Goal: Task Accomplishment & Management: Use online tool/utility

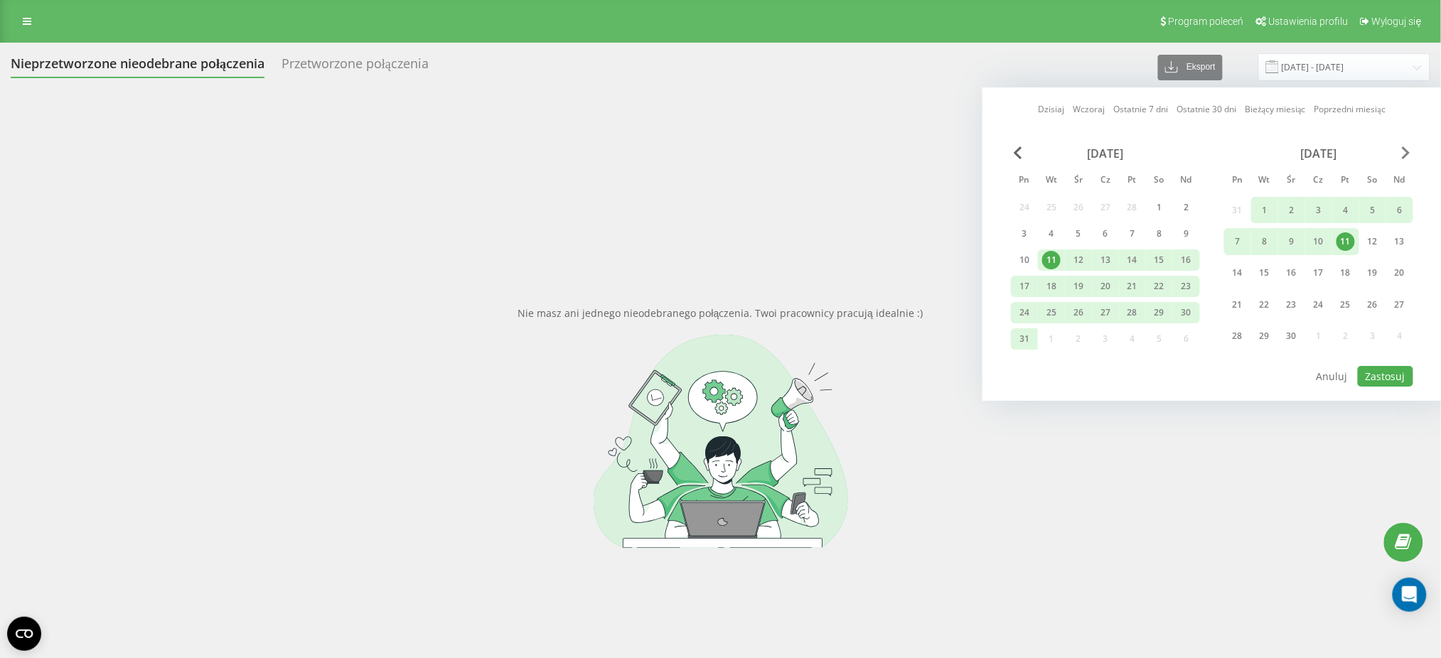
click at [1403, 152] on span "Next Month" at bounding box center [1406, 152] width 9 height 13
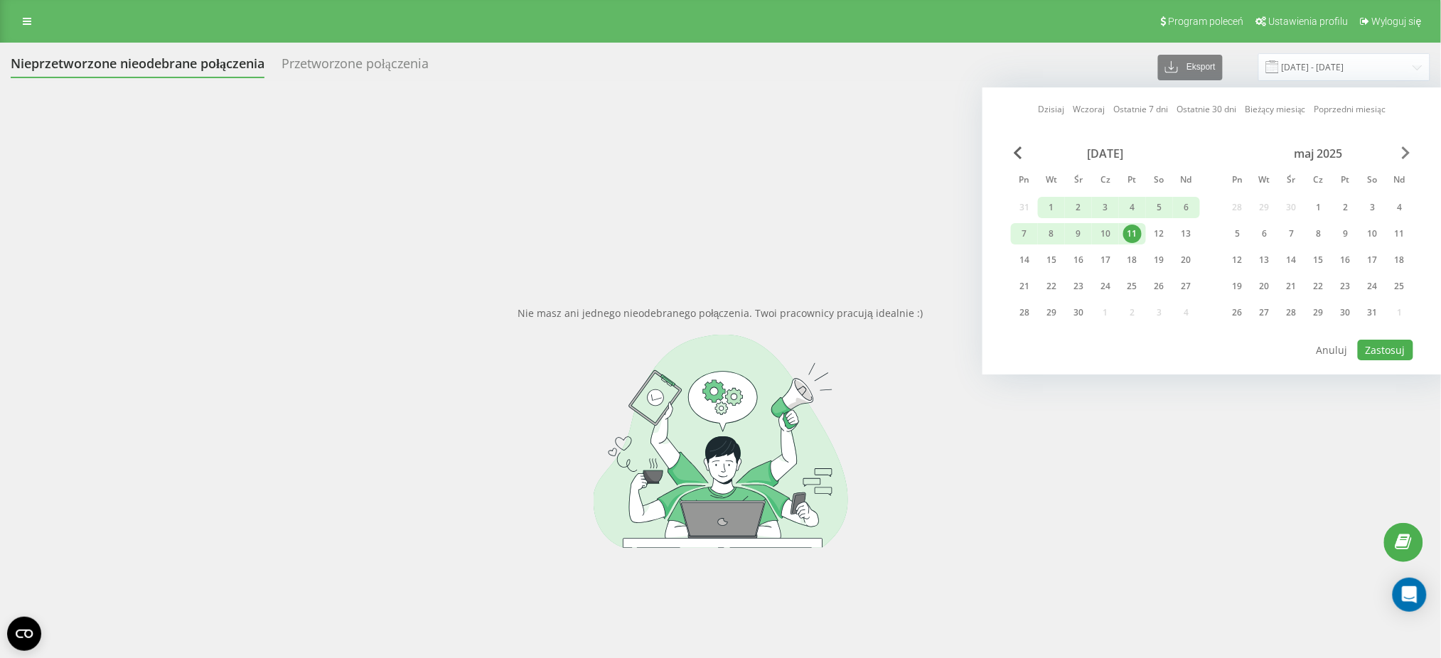
click at [1406, 152] on span "Next Month" at bounding box center [1406, 152] width 9 height 13
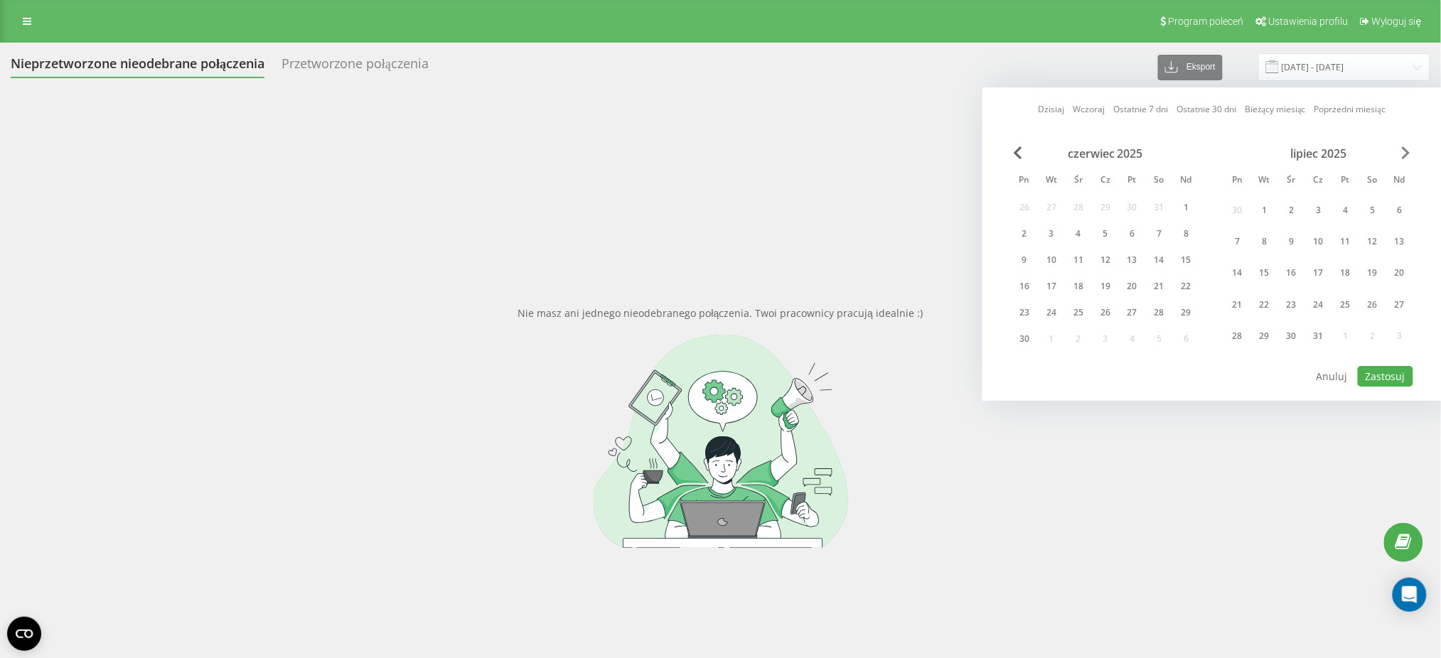
click at [1406, 152] on span "Next Month" at bounding box center [1406, 152] width 9 height 13
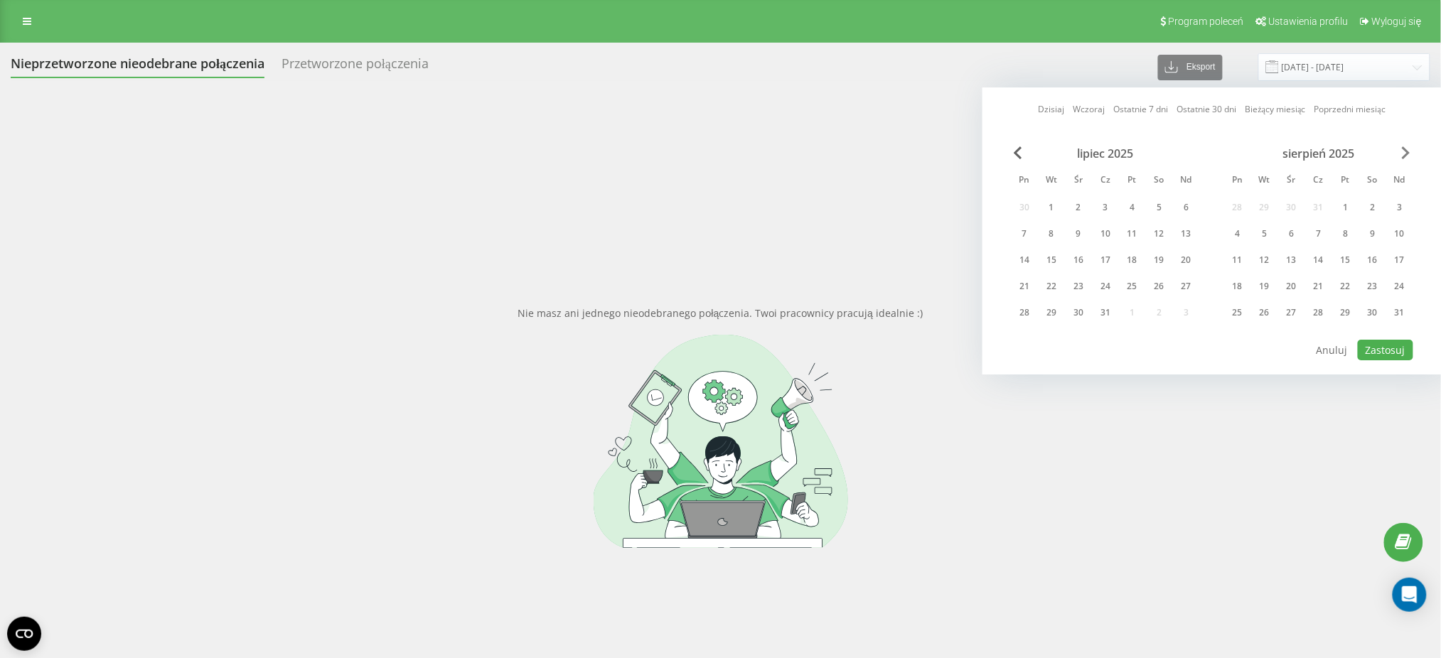
click at [1406, 152] on span "Next Month" at bounding box center [1406, 152] width 9 height 13
drag, startPoint x: 1185, startPoint y: 211, endPoint x: 1188, endPoint y: 218, distance: 7.3
click at [1187, 215] on div "3" at bounding box center [1187, 207] width 18 height 18
drag, startPoint x: 1173, startPoint y: 311, endPoint x: 1189, endPoint y: 316, distance: 16.6
click at [1177, 314] on div "31" at bounding box center [1186, 312] width 27 height 21
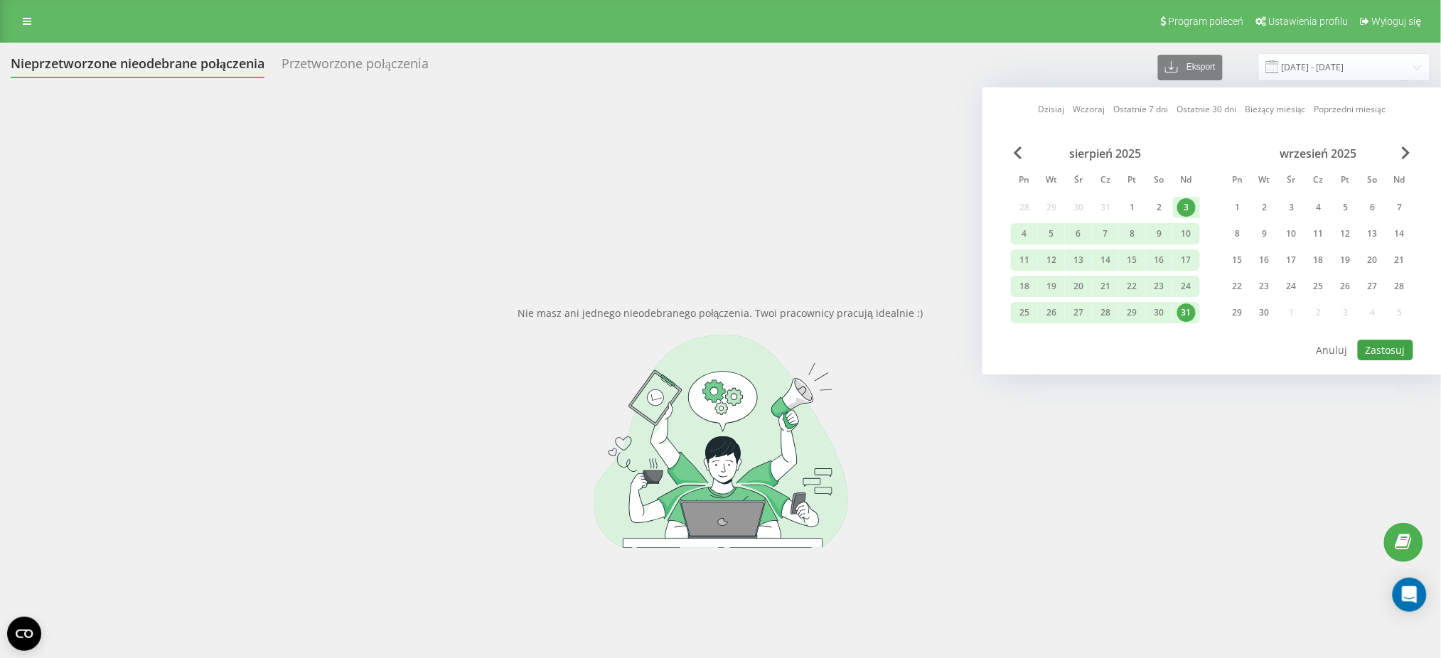
drag, startPoint x: 1377, startPoint y: 329, endPoint x: 1380, endPoint y: 346, distance: 16.7
click at [1380, 346] on div "Dzisiaj Wczoraj Ostatnie 7 dni Ostatnie 30 dni Bieżący miesiąc Poprzedni miesią…" at bounding box center [1212, 230] width 459 height 287
click at [1388, 351] on button "Zastosuj" at bounding box center [1385, 350] width 55 height 21
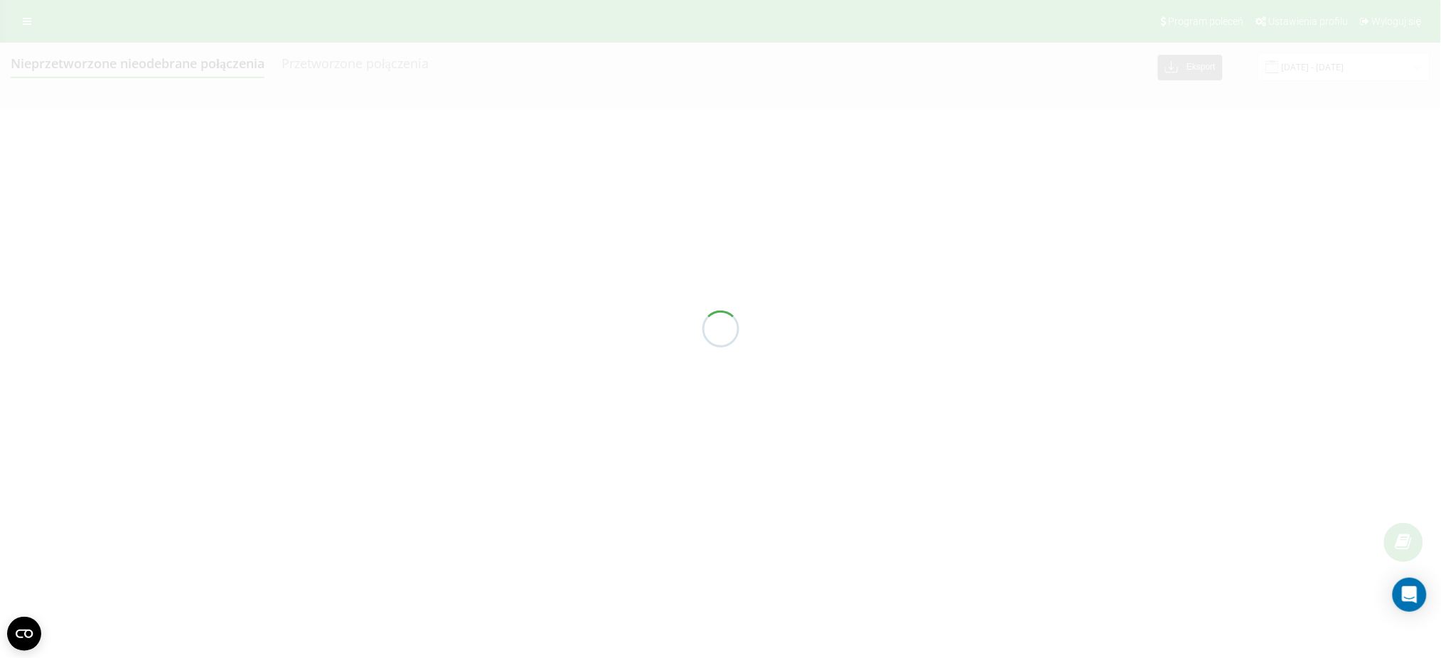
type input "[DATE] - [DATE]"
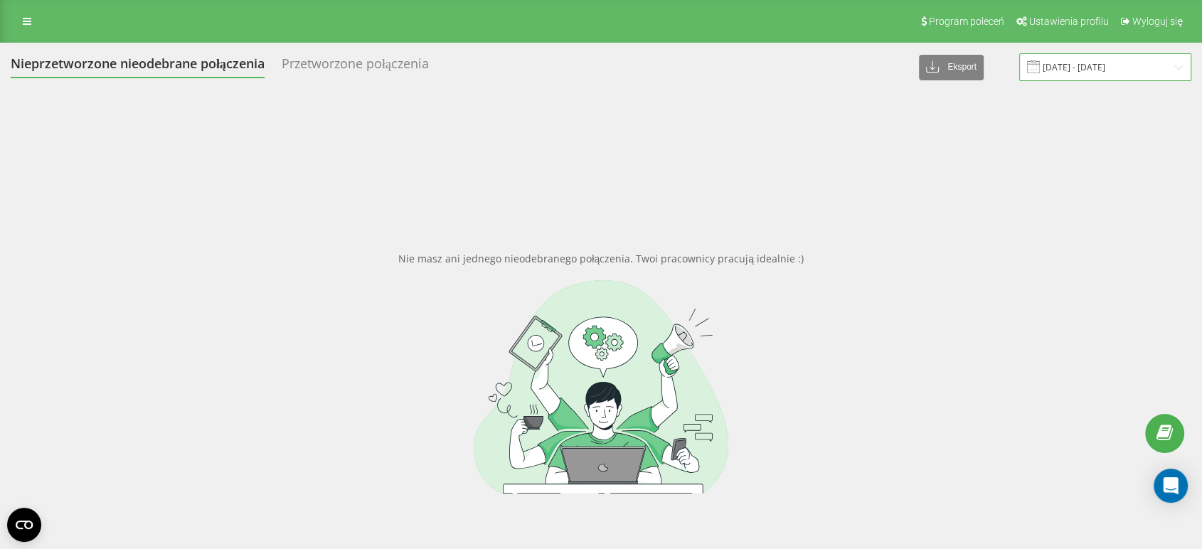
drag, startPoint x: 1156, startPoint y: 61, endPoint x: 1145, endPoint y: 67, distance: 12.7
click at [1154, 63] on input "11.03.2025 - 11.04.2025" at bounding box center [1105, 67] width 172 height 28
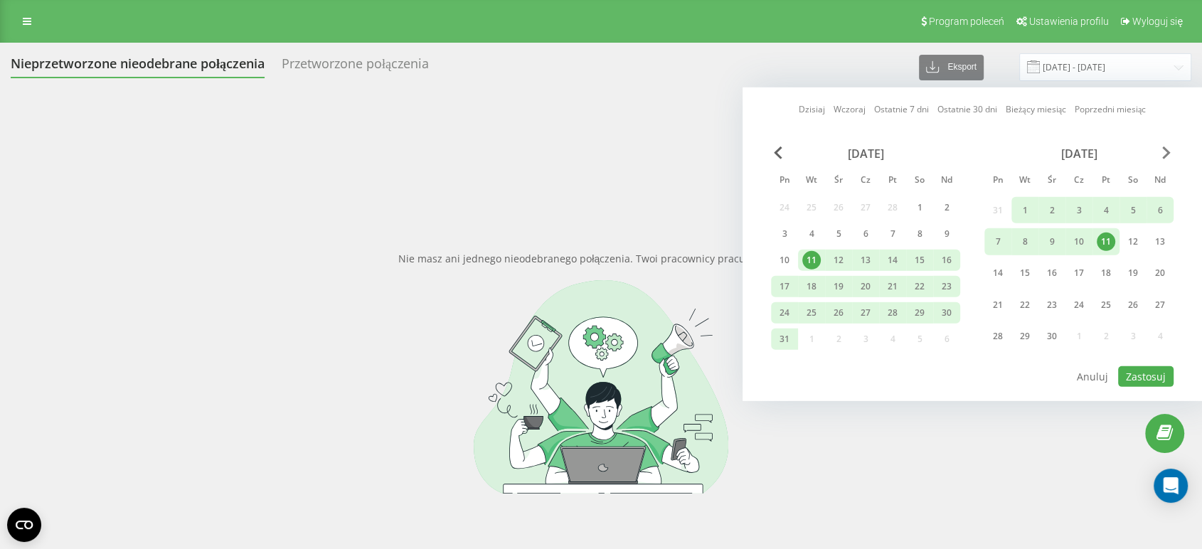
click at [1163, 152] on span "Next Month" at bounding box center [1166, 152] width 9 height 13
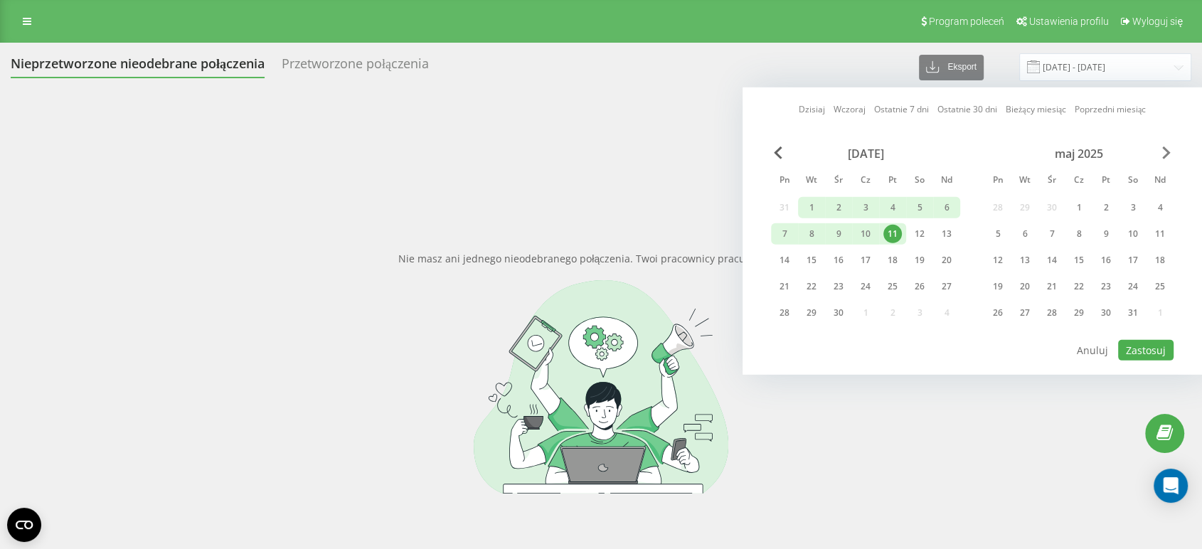
click at [1164, 152] on span "Next Month" at bounding box center [1166, 152] width 9 height 13
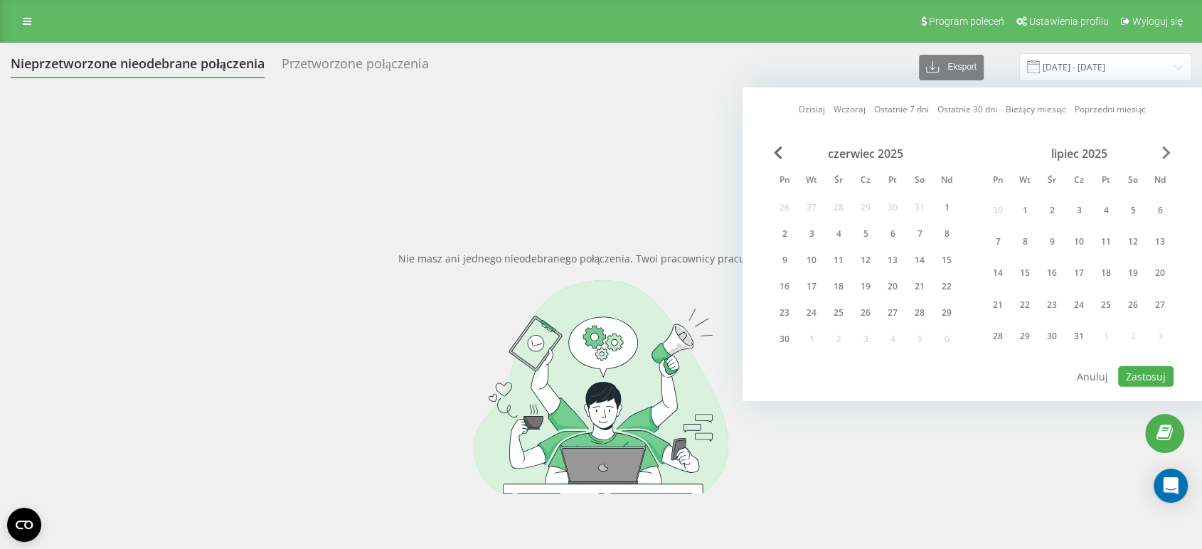
click at [1164, 152] on span "Next Month" at bounding box center [1166, 152] width 9 height 13
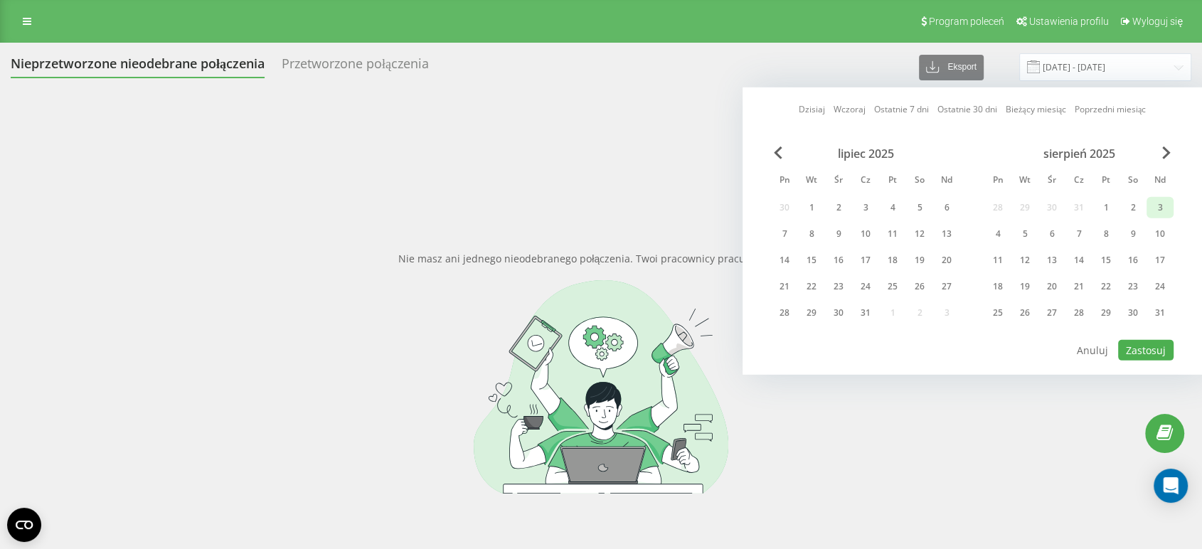
click at [1163, 201] on div "3" at bounding box center [1159, 207] width 18 height 18
drag, startPoint x: 1168, startPoint y: 306, endPoint x: 1155, endPoint y: 348, distance: 43.2
click at [1166, 306] on div "31" at bounding box center [1159, 313] width 18 height 18
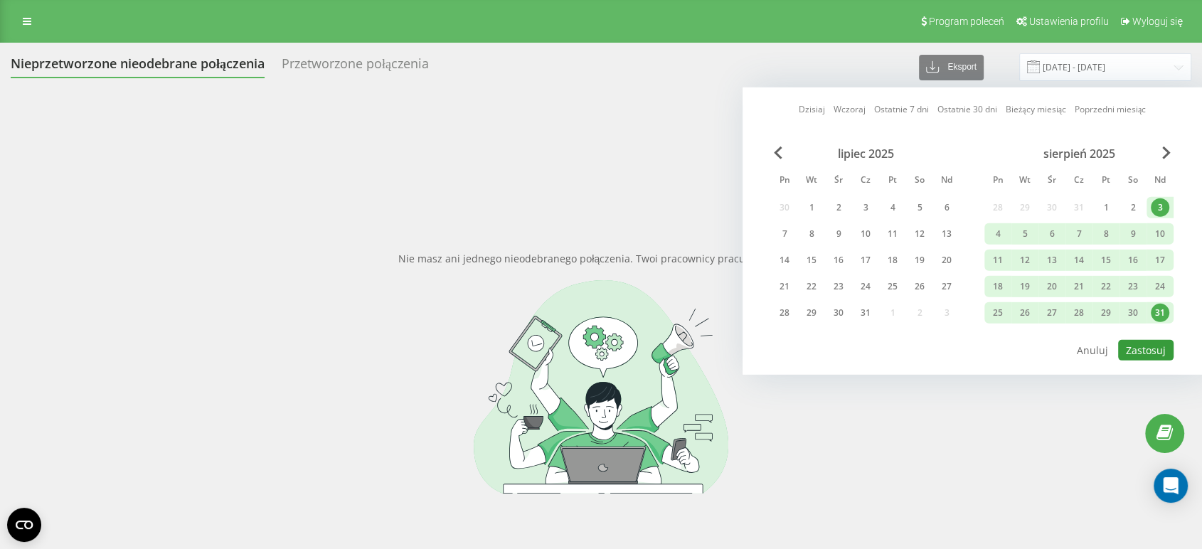
click at [1155, 351] on button "Zastosuj" at bounding box center [1145, 350] width 55 height 21
type input "03.08.2025 - 31.08.2025"
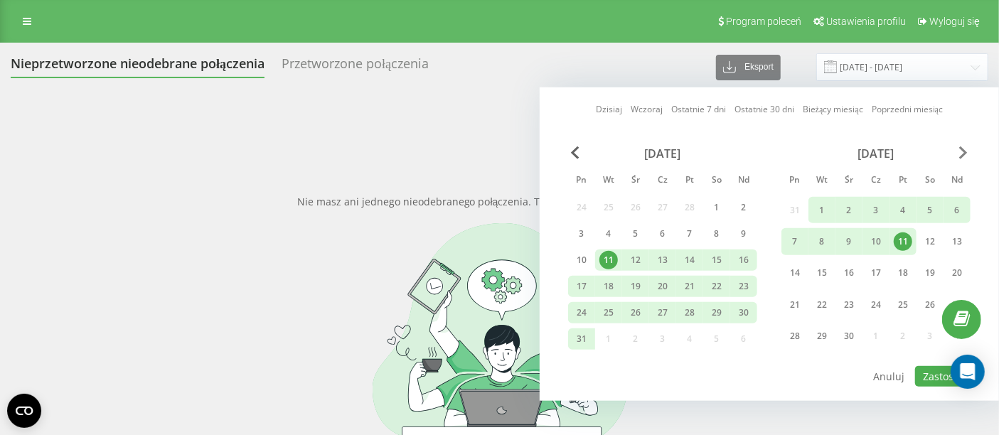
click at [963, 156] on span "Next Month" at bounding box center [963, 152] width 9 height 13
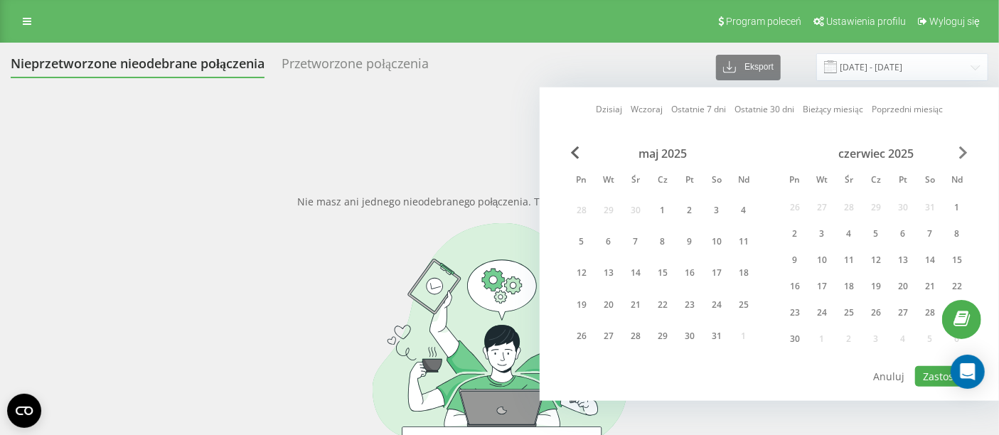
click at [963, 156] on span "Next Month" at bounding box center [963, 152] width 9 height 13
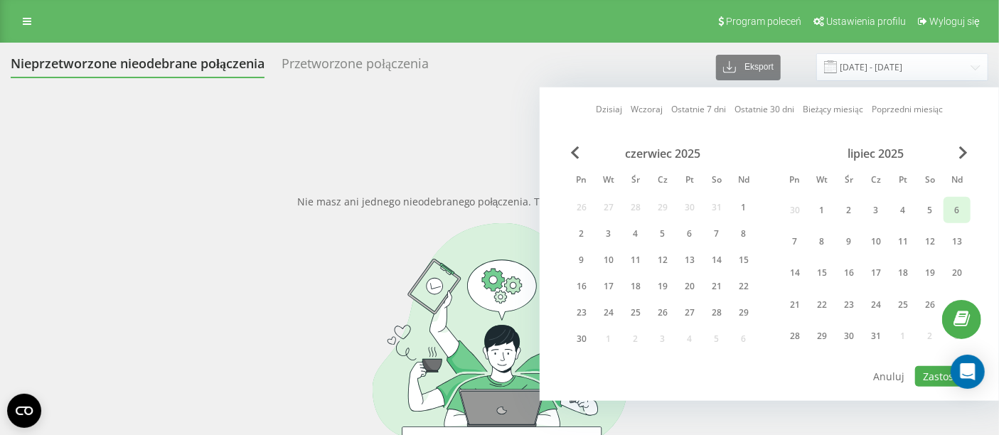
click at [961, 214] on div "6" at bounding box center [957, 210] width 18 height 18
drag, startPoint x: 966, startPoint y: 154, endPoint x: 957, endPoint y: 159, distance: 10.5
click at [966, 154] on span "Next Month" at bounding box center [963, 152] width 9 height 13
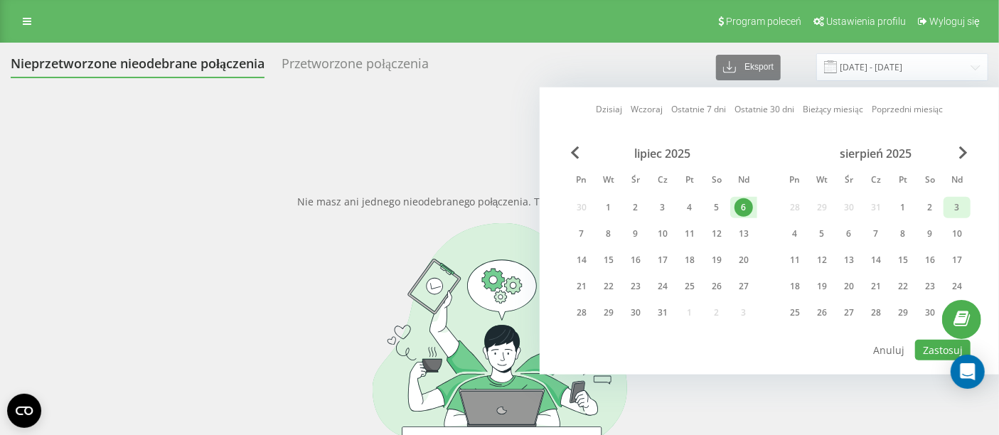
click at [949, 213] on div "3" at bounding box center [957, 207] width 18 height 18
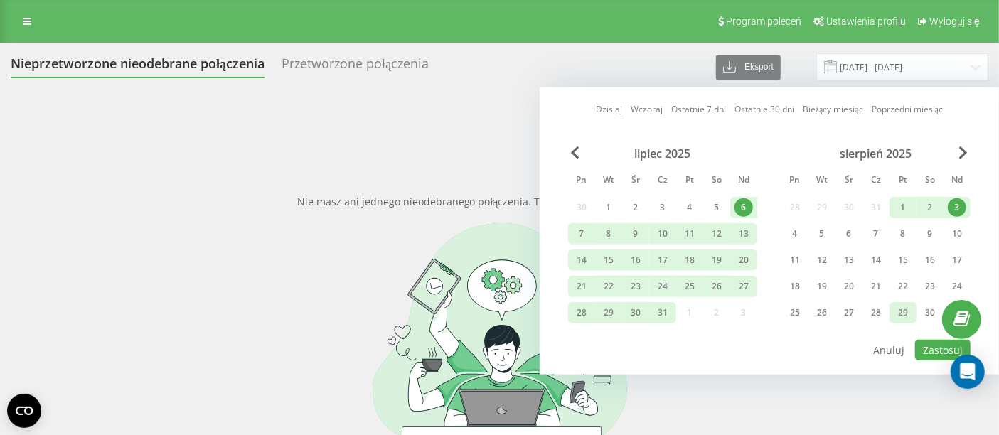
click at [907, 304] on div "29" at bounding box center [903, 313] width 18 height 18
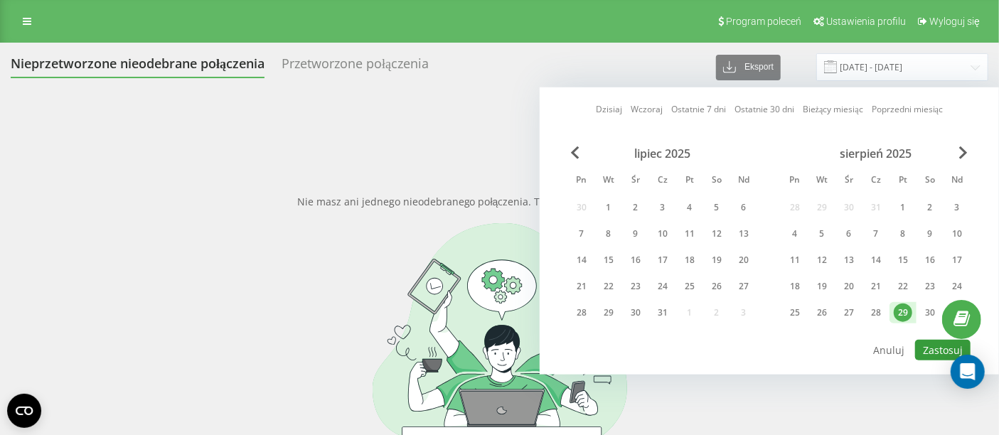
click at [936, 354] on button "Zastosuj" at bounding box center [942, 350] width 55 height 21
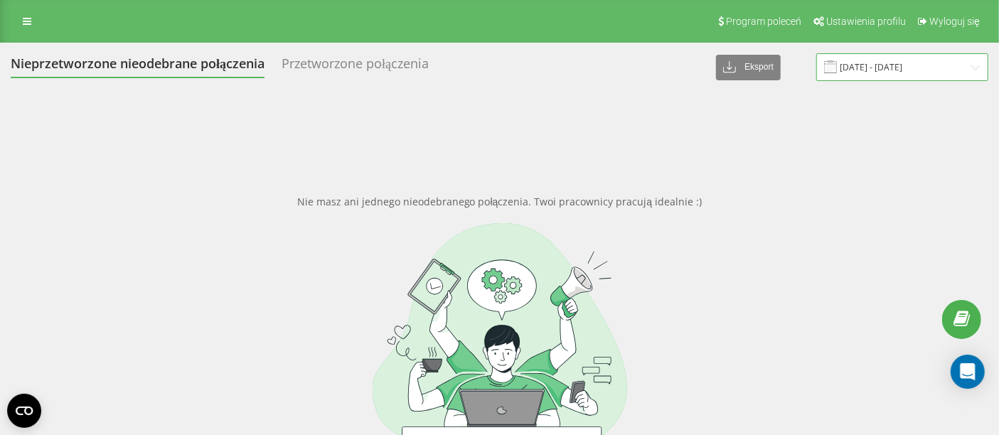
drag, startPoint x: 890, startPoint y: 68, endPoint x: 893, endPoint y: 75, distance: 7.7
click at [891, 70] on input "29.08.2025 - 29.08.2025" at bounding box center [902, 67] width 172 height 28
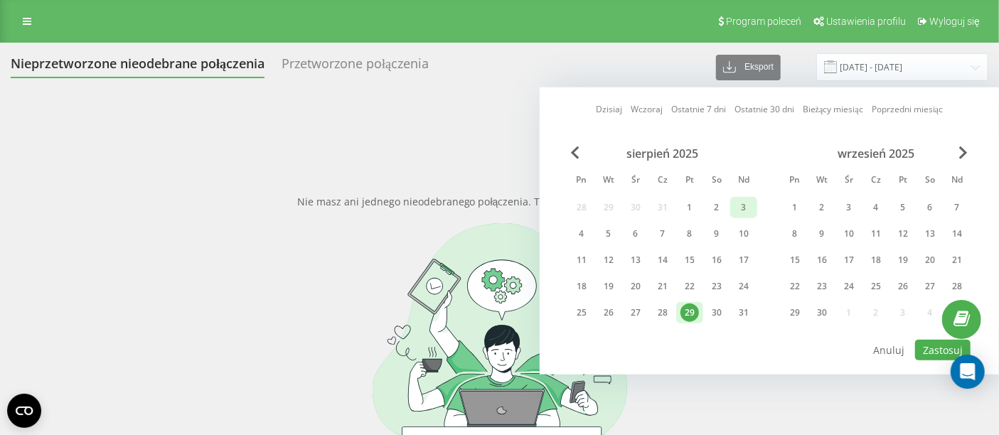
click at [736, 209] on div "3" at bounding box center [744, 207] width 18 height 18
click at [747, 306] on div "31" at bounding box center [744, 313] width 18 height 18
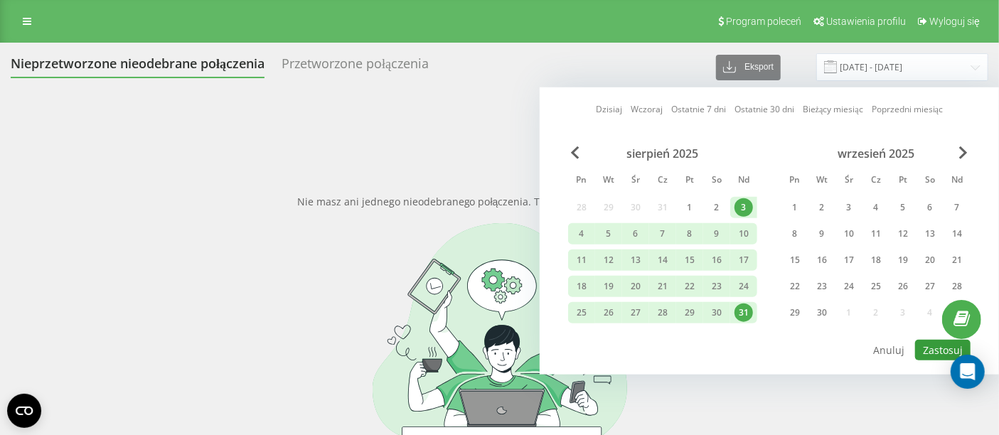
click at [939, 346] on button "Zastosuj" at bounding box center [942, 350] width 55 height 21
type input "03.08.2025 - 31.08.2025"
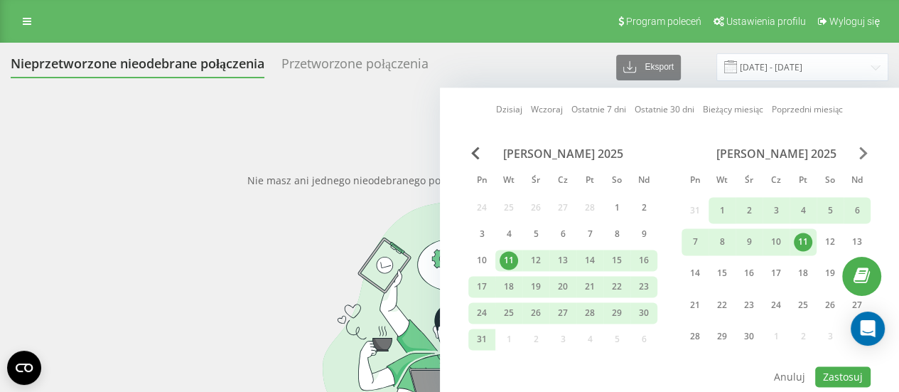
click at [862, 153] on span "Next Month" at bounding box center [864, 152] width 9 height 13
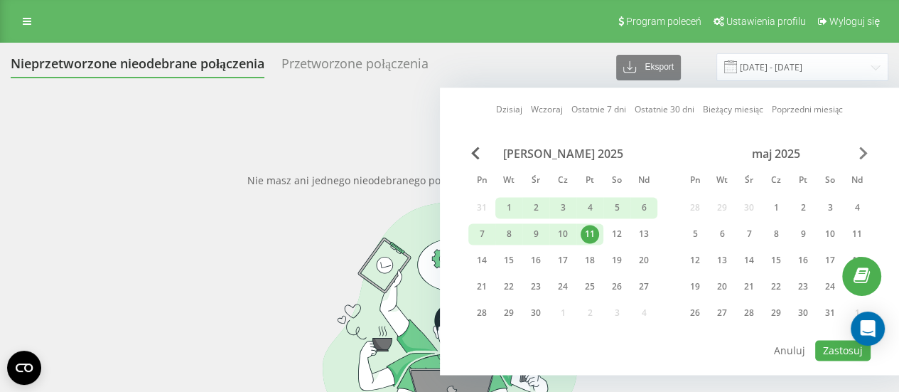
click at [862, 153] on span "Next Month" at bounding box center [864, 152] width 9 height 13
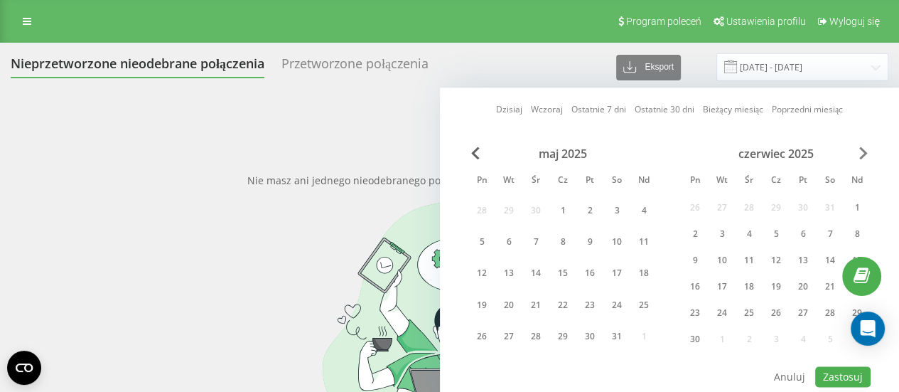
click at [863, 153] on span "Next Month" at bounding box center [864, 152] width 9 height 13
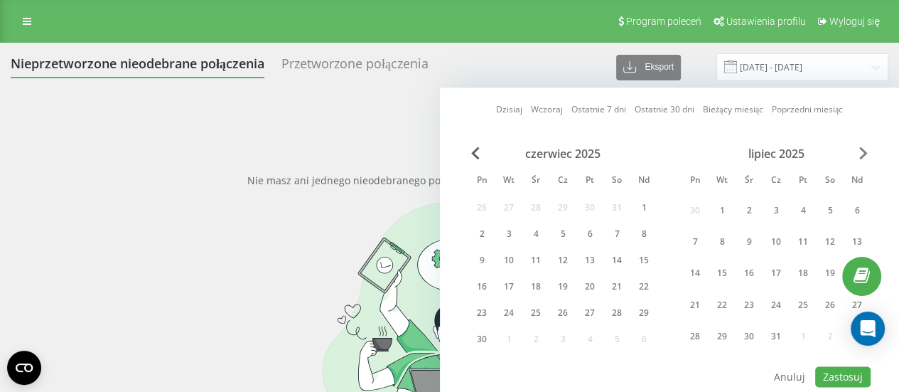
click at [864, 151] on span "Next Month" at bounding box center [864, 152] width 9 height 13
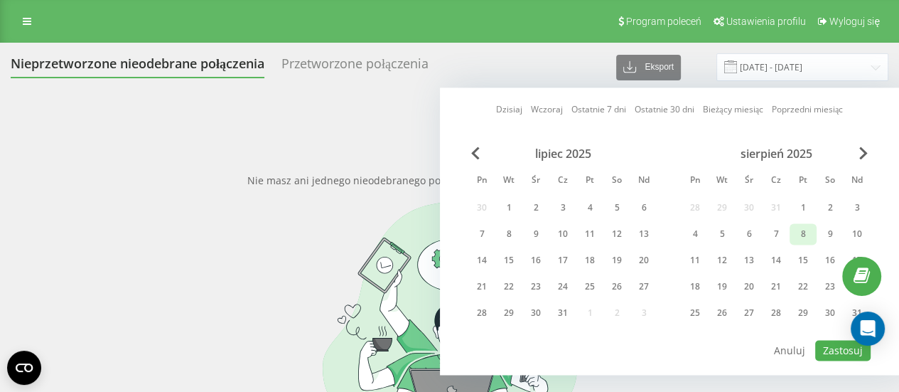
drag, startPoint x: 831, startPoint y: 309, endPoint x: 811, endPoint y: 231, distance: 79.8
click at [831, 308] on div "30" at bounding box center [830, 313] width 18 height 18
click at [800, 202] on div "1" at bounding box center [803, 207] width 18 height 18
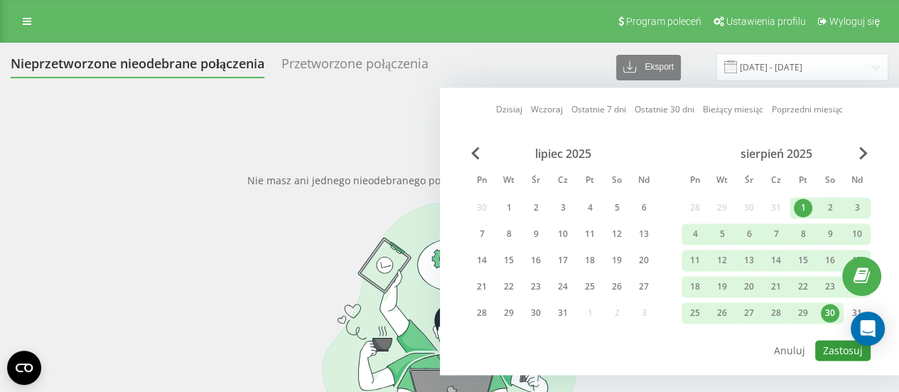
click at [831, 342] on button "Zastosuj" at bounding box center [843, 350] width 55 height 21
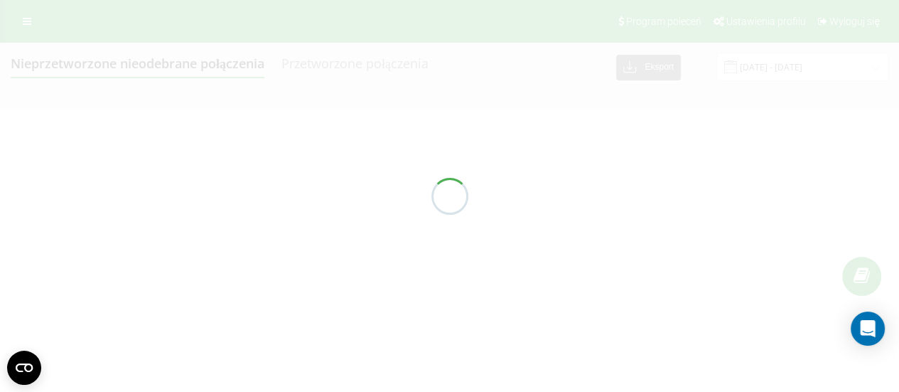
type input "01.08.2025 - 30.08.2025"
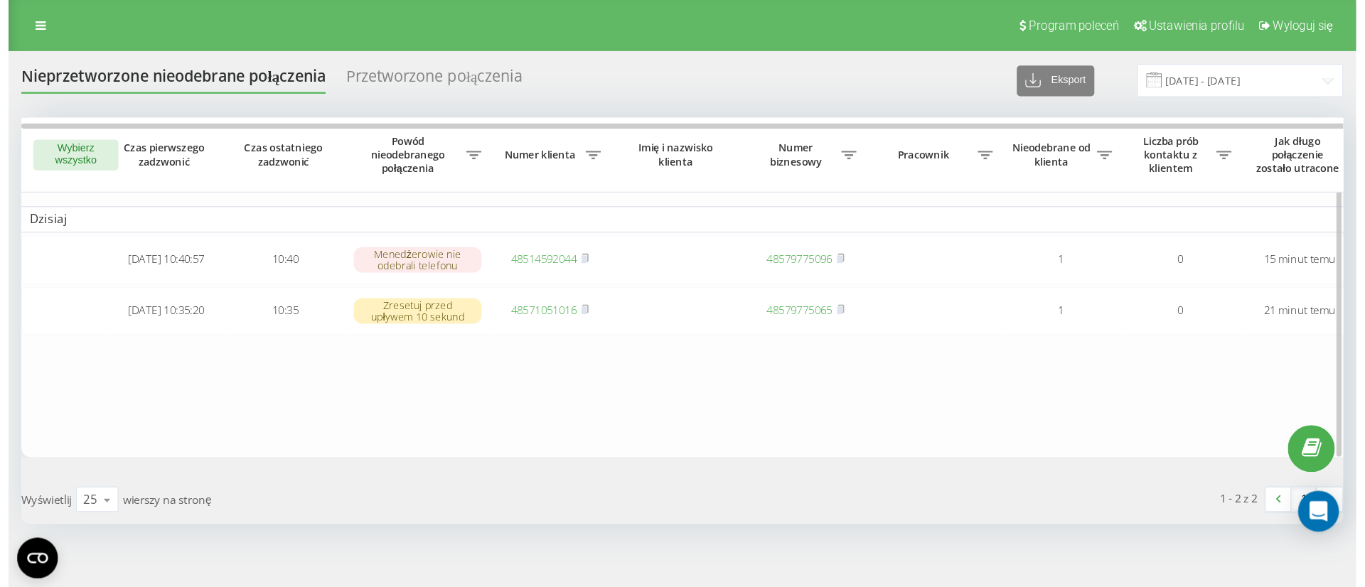
scroll to position [1, 0]
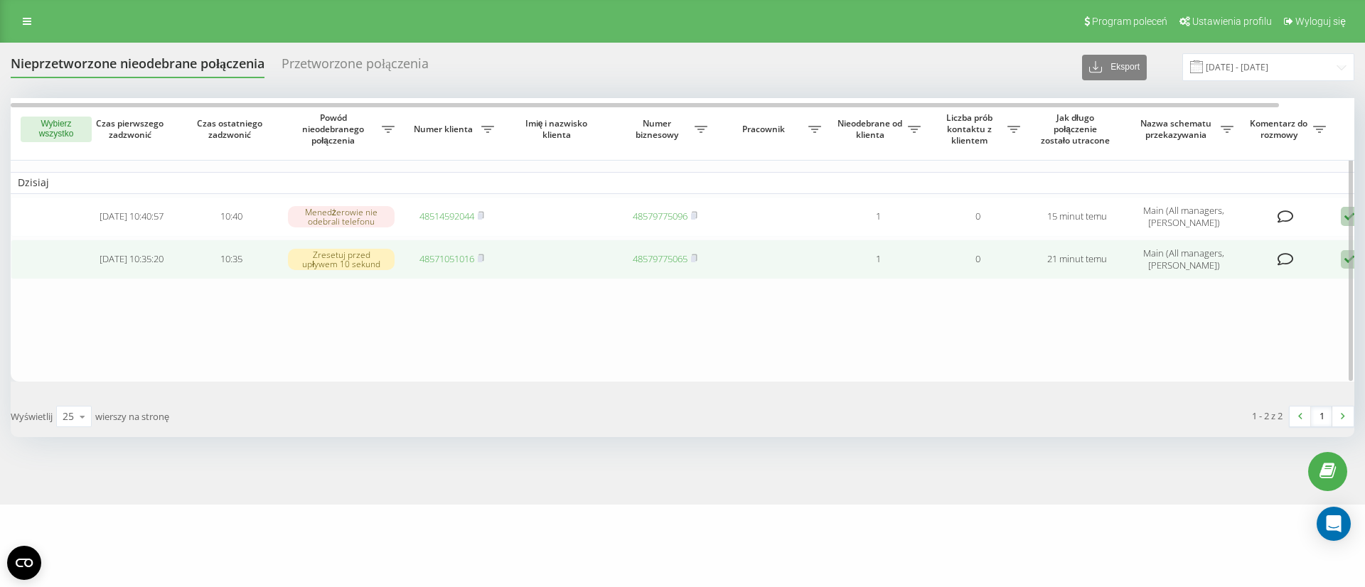
click at [437, 260] on link "48571051016" at bounding box center [447, 258] width 55 height 13
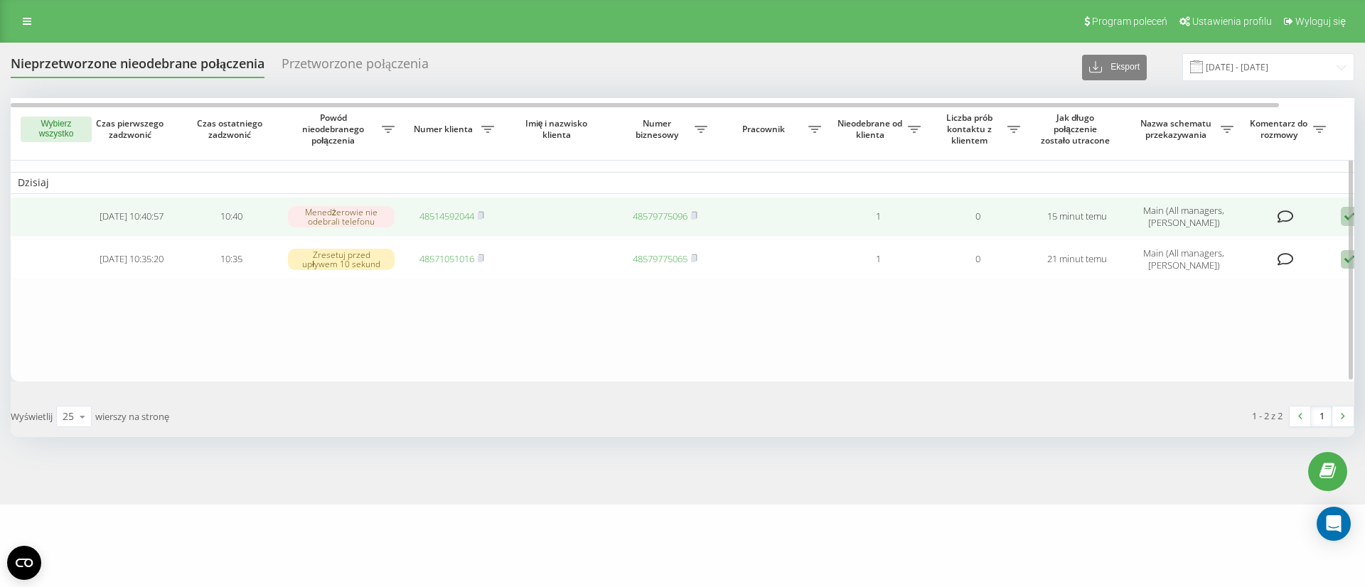
click at [436, 219] on link "48514592044" at bounding box center [447, 216] width 55 height 13
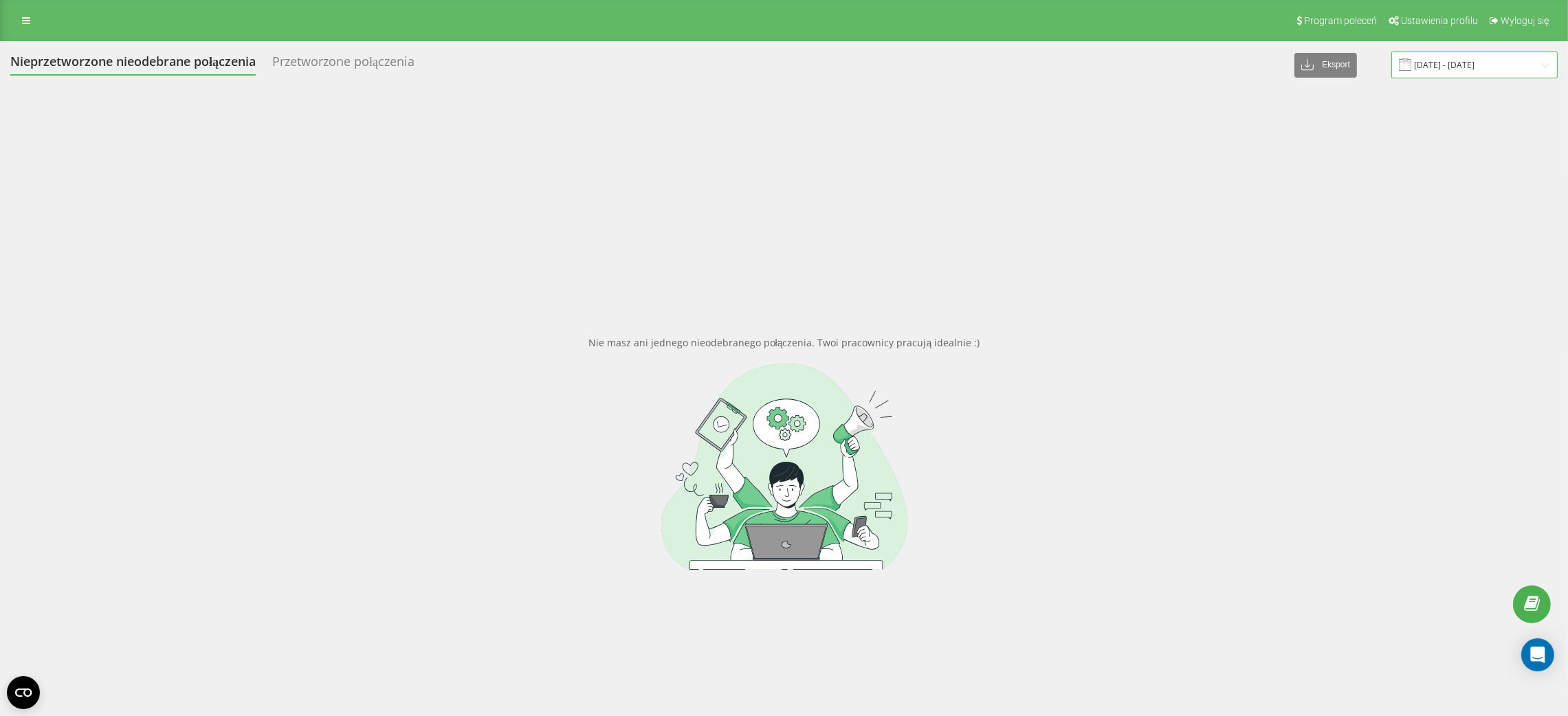
click at [1469, 66] on input "[DATE] - [DATE]" at bounding box center [1474, 65] width 166 height 27
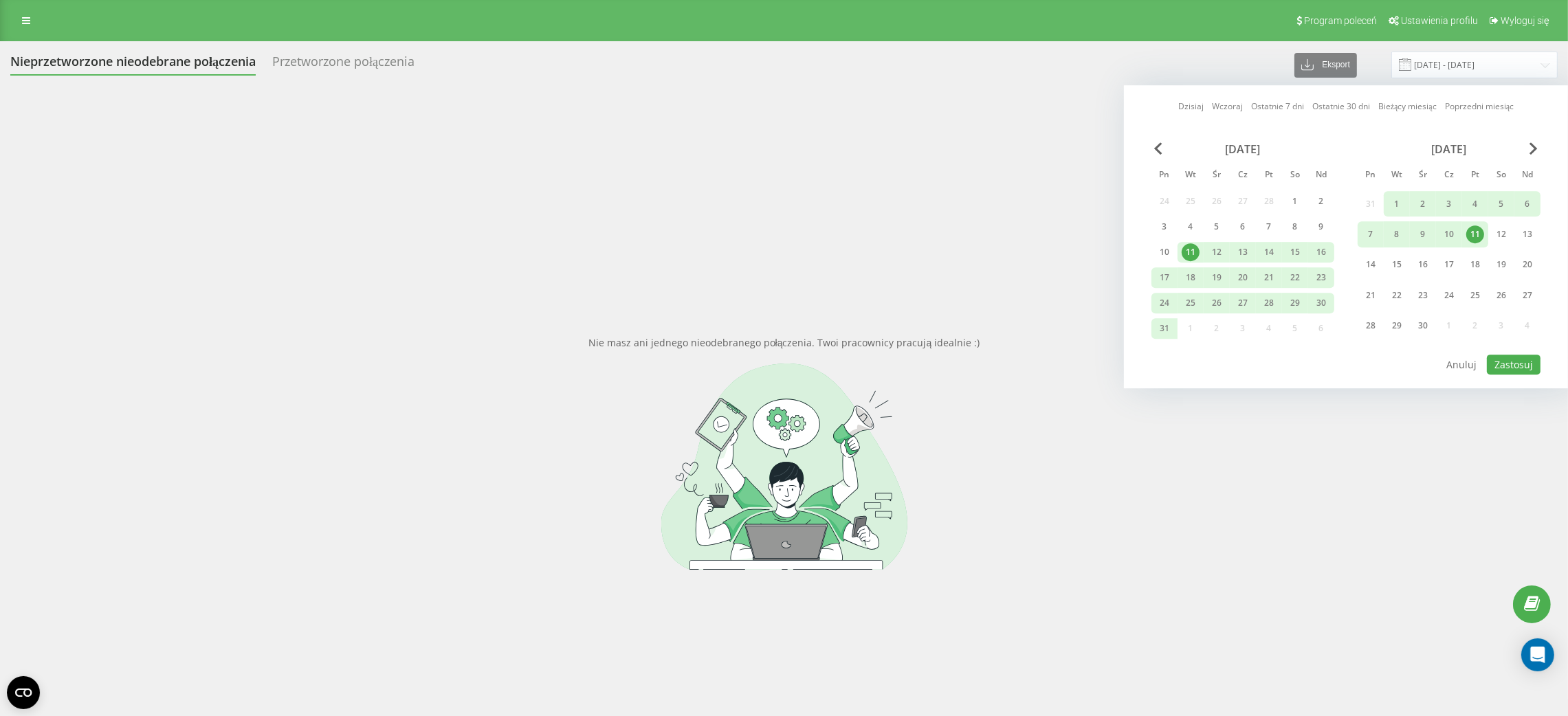
click at [1528, 150] on div "[DATE]" at bounding box center [1448, 149] width 183 height 14
click at [1532, 146] on span "Next Month" at bounding box center [1533, 148] width 9 height 13
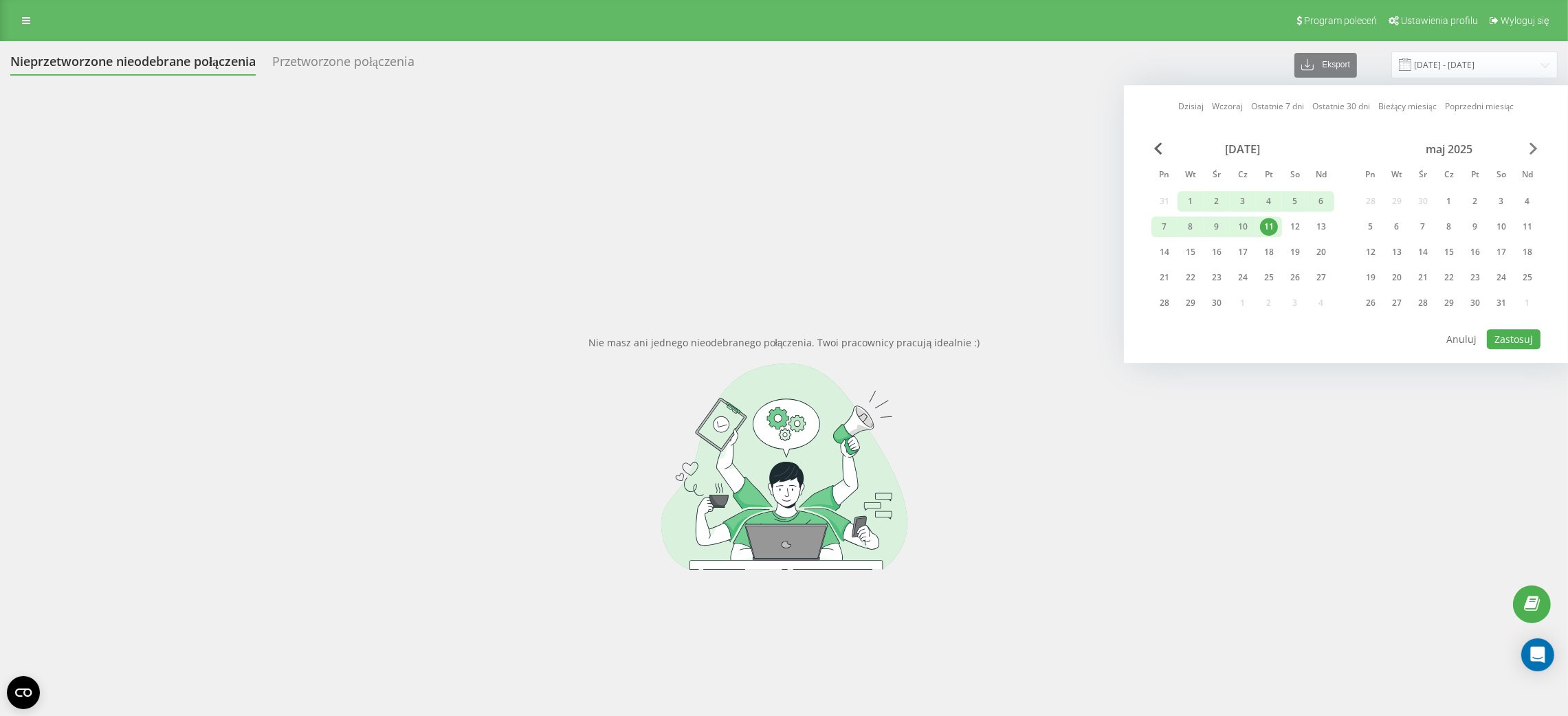
click at [1532, 146] on span "Next Month" at bounding box center [1533, 148] width 9 height 13
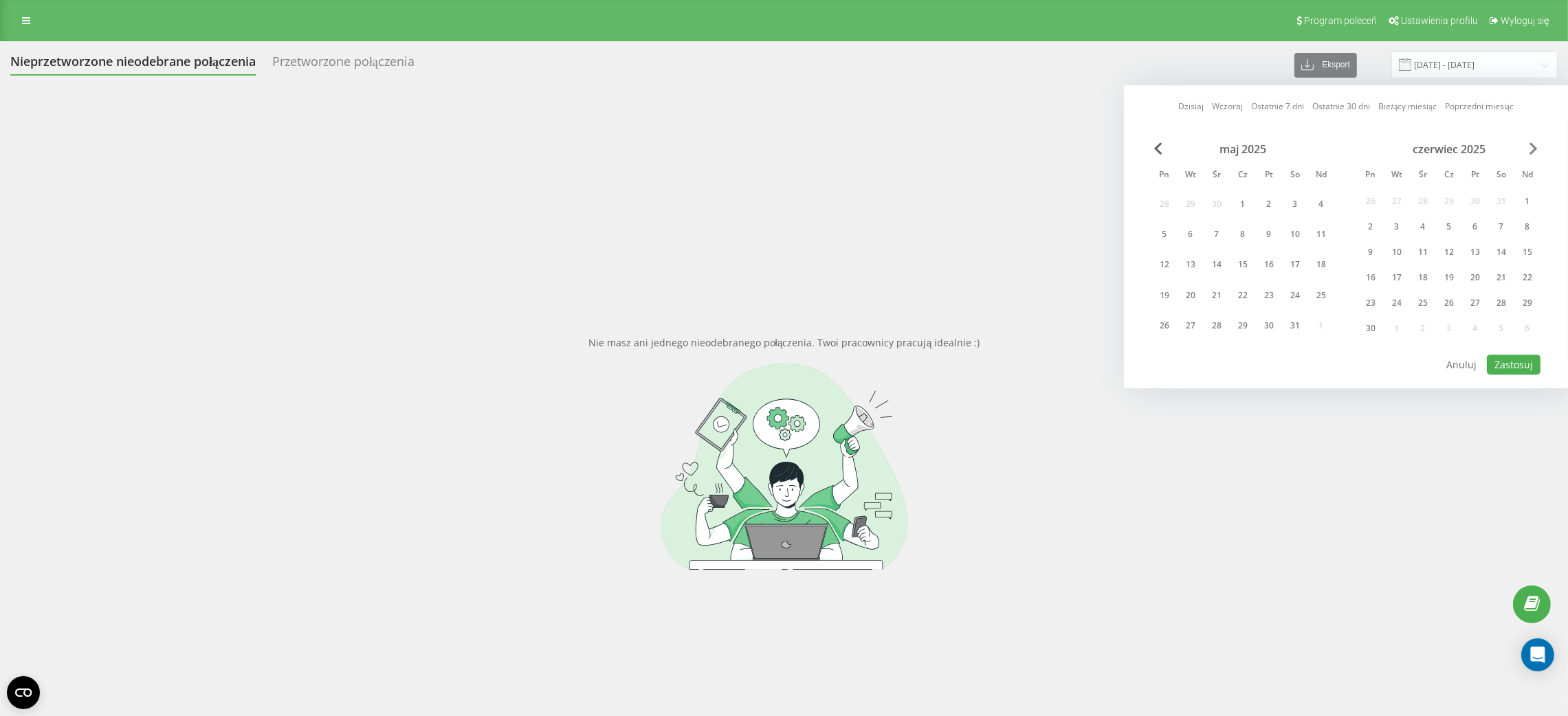
click at [1532, 146] on span "Next Month" at bounding box center [1533, 148] width 9 height 13
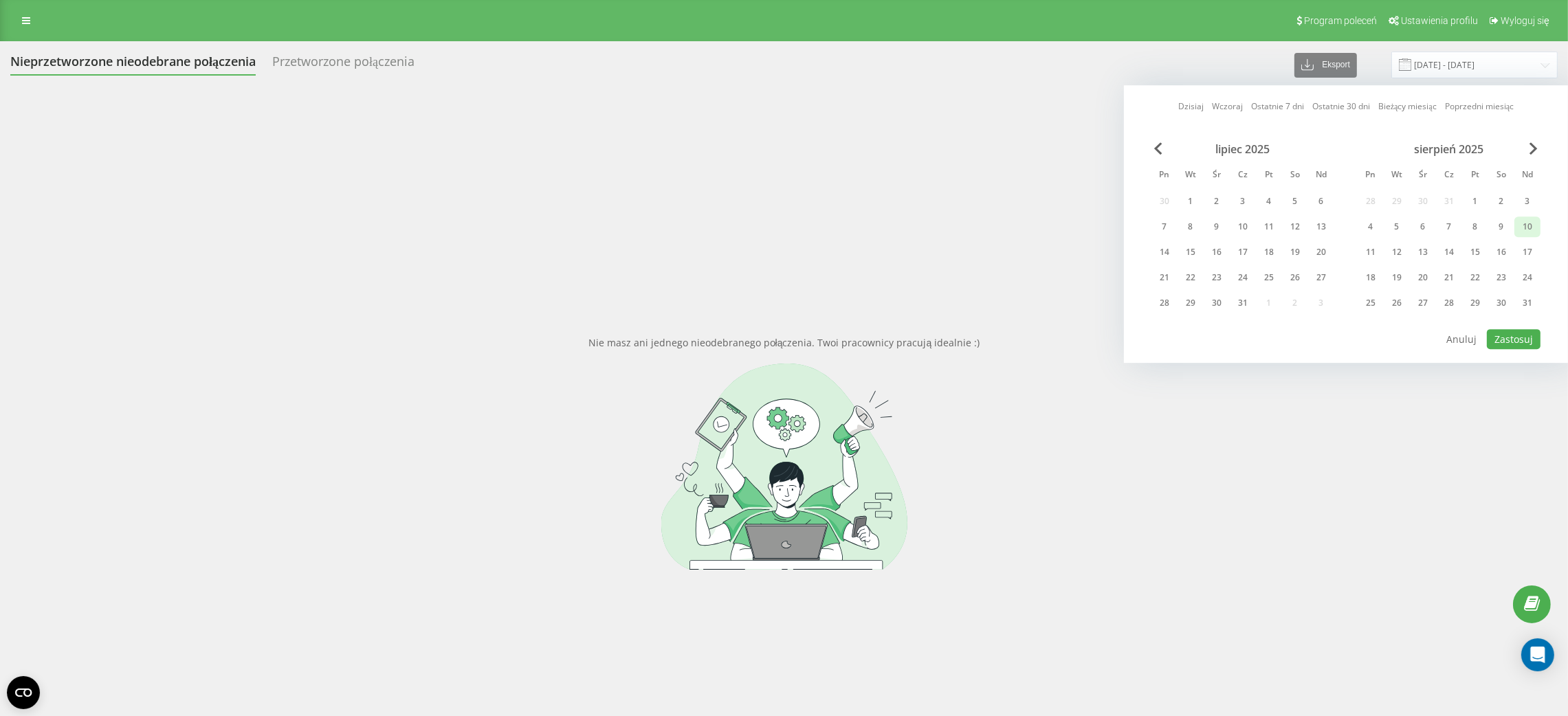
drag, startPoint x: 1528, startPoint y: 295, endPoint x: 1519, endPoint y: 227, distance: 68.6
click at [1528, 294] on div "31" at bounding box center [1527, 302] width 17 height 17
drag, startPoint x: 1475, startPoint y: 203, endPoint x: 1484, endPoint y: 220, distance: 19.2
click at [1475, 205] on div "1" at bounding box center [1475, 201] width 17 height 17
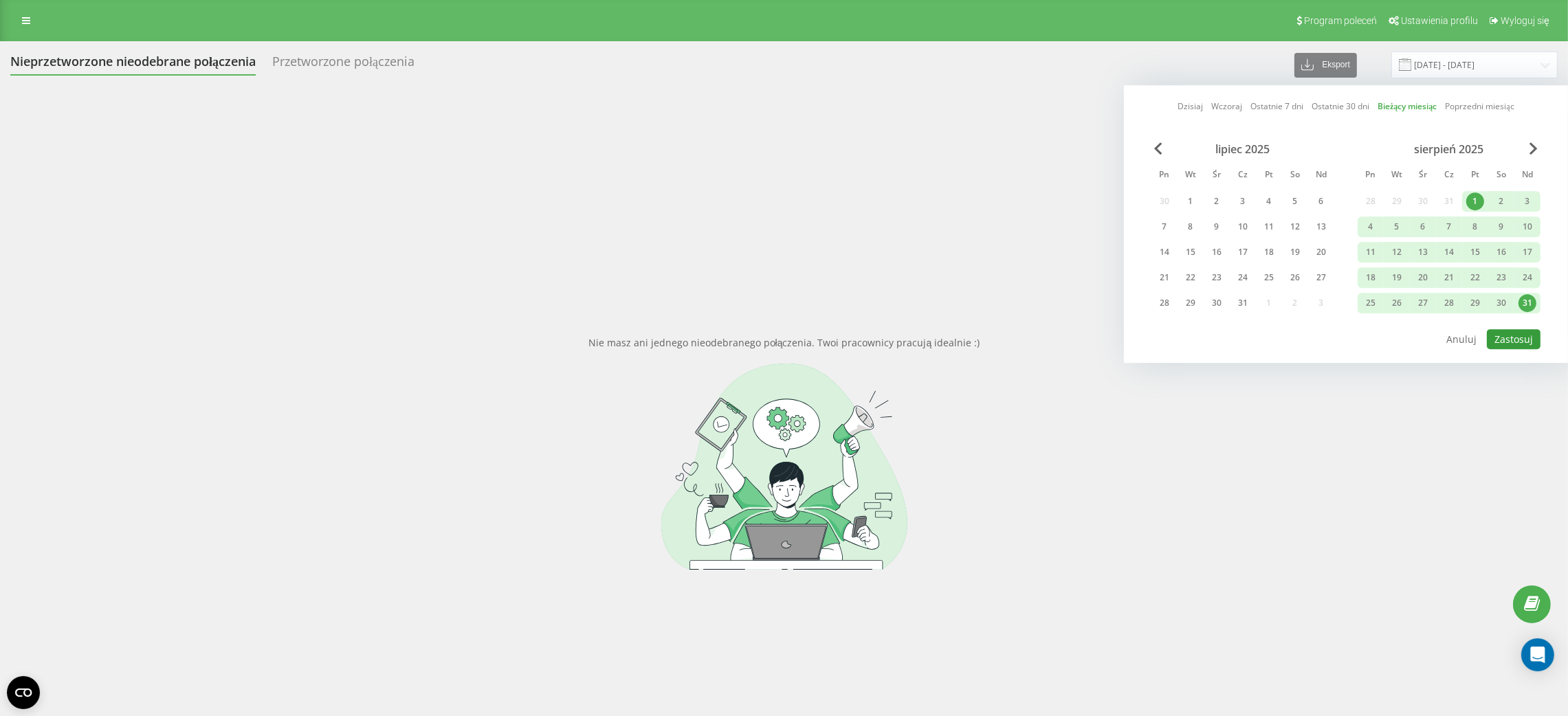
click at [1507, 336] on button "Zastosuj" at bounding box center [1513, 339] width 53 height 20
type input "[DATE] - [DATE]"
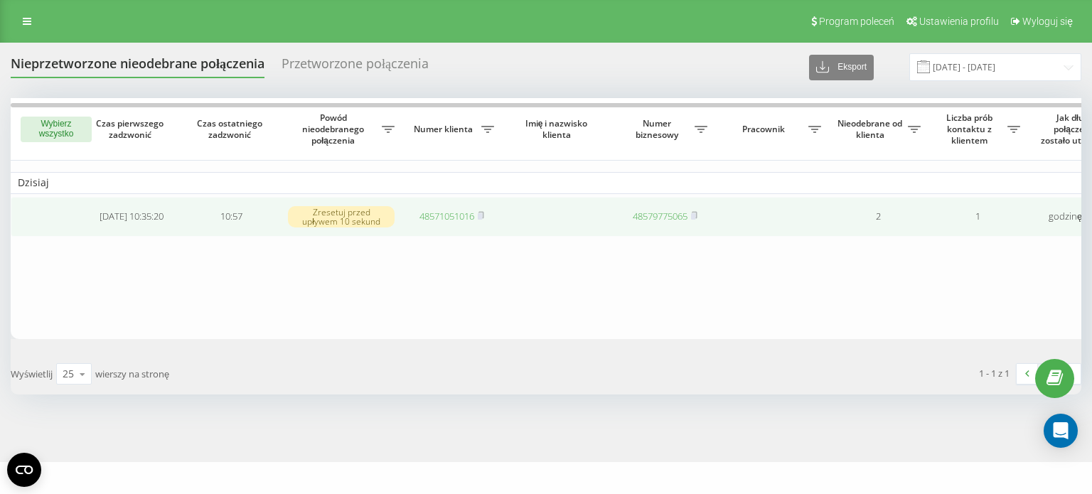
click at [458, 220] on link "48571051016" at bounding box center [447, 216] width 55 height 13
click at [443, 215] on link "48571051016" at bounding box center [447, 216] width 55 height 13
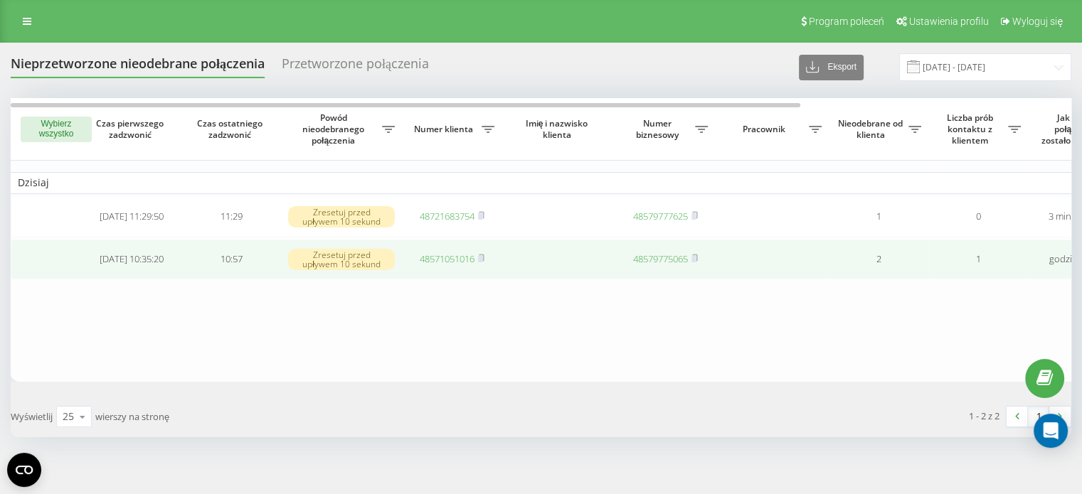
click at [440, 260] on link "48571051016" at bounding box center [447, 258] width 55 height 13
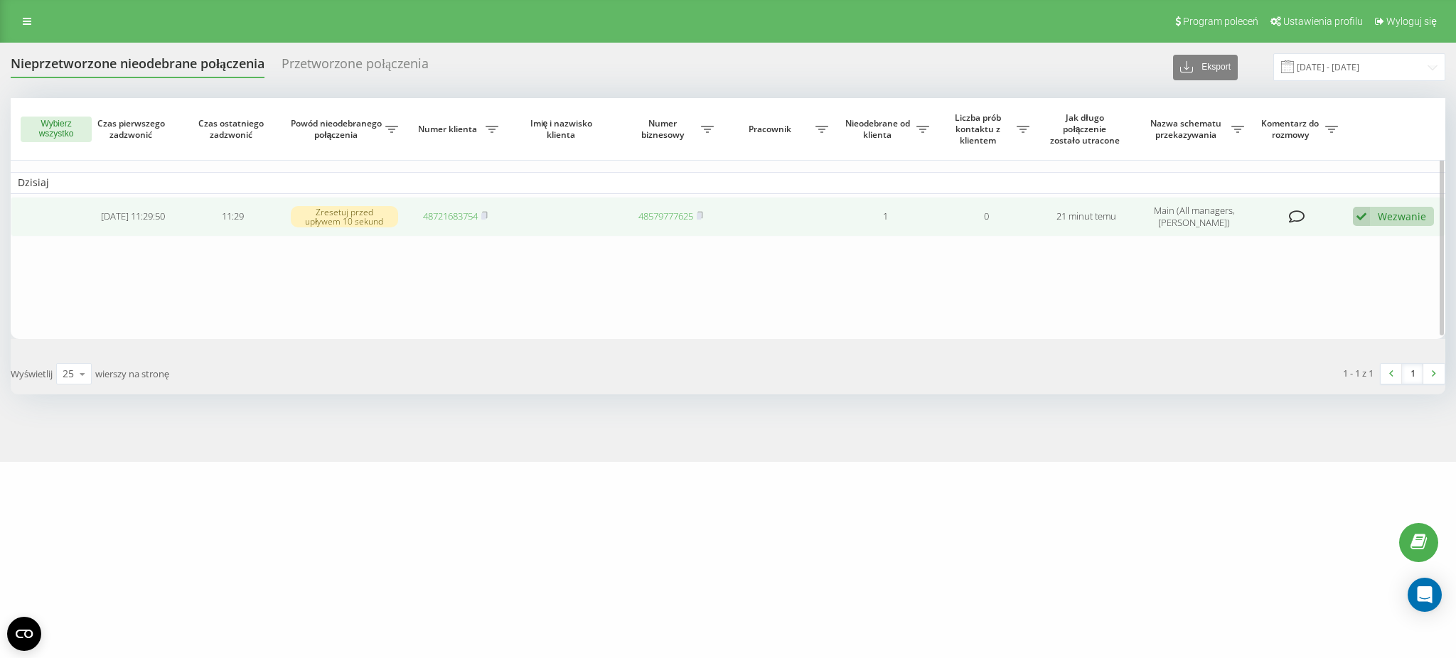
click at [460, 218] on link "48721683754" at bounding box center [450, 216] width 55 height 13
